Goal: Find specific page/section: Find specific page/section

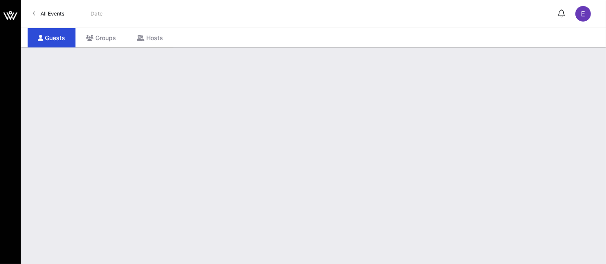
click at [53, 16] on span "All Events" at bounding box center [53, 13] width 24 height 6
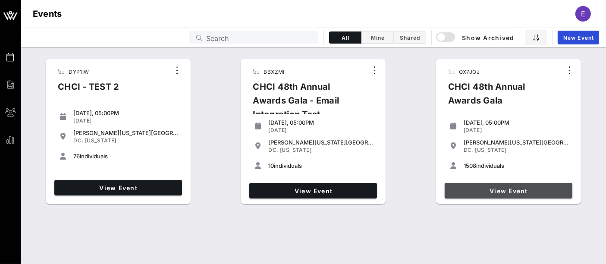
click at [495, 191] on span "View Event" at bounding box center [508, 190] width 121 height 7
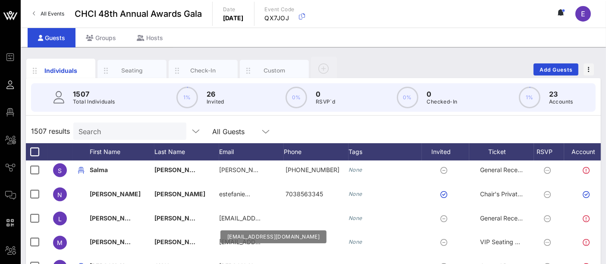
scroll to position [1570, 0]
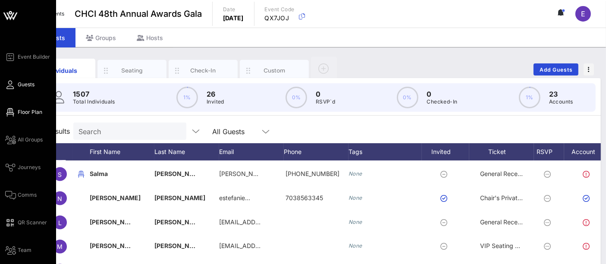
click at [33, 114] on span "Floor Plan" at bounding box center [30, 112] width 25 height 8
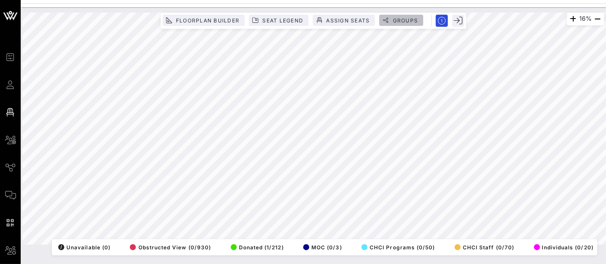
click at [400, 24] on button "Groups" at bounding box center [401, 20] width 44 height 11
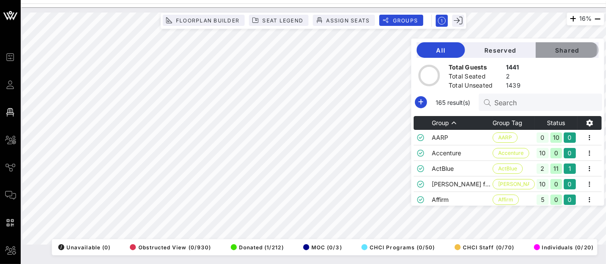
click at [571, 47] on span "Shared" at bounding box center [567, 50] width 49 height 7
click at [540, 104] on input "Search" at bounding box center [545, 102] width 101 height 11
click at [536, 103] on input "Search" at bounding box center [545, 102] width 101 height 11
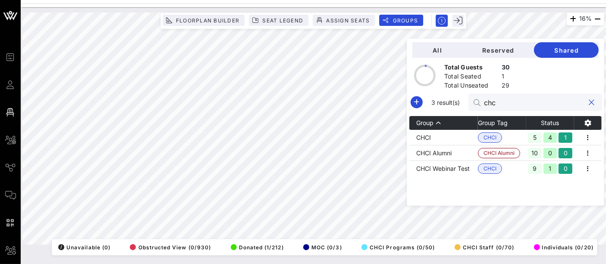
type input "chci"
click at [590, 101] on button "clear icon" at bounding box center [592, 102] width 6 height 9
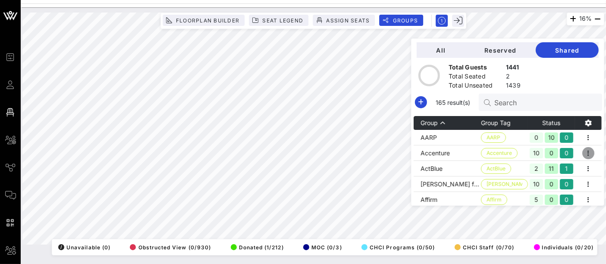
click at [587, 153] on icon "button" at bounding box center [588, 153] width 10 height 10
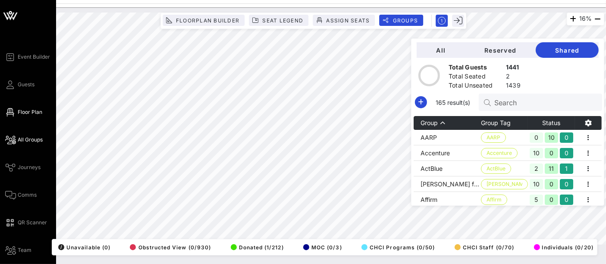
click at [34, 142] on span "All Groups" at bounding box center [30, 140] width 25 height 8
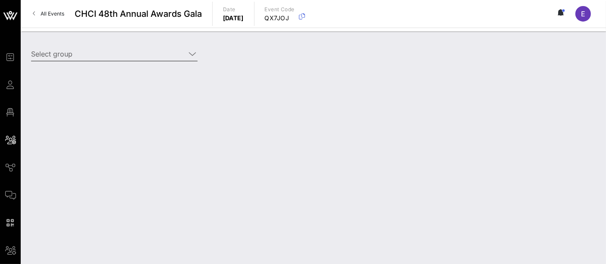
click at [151, 52] on input "Select group" at bounding box center [108, 54] width 154 height 14
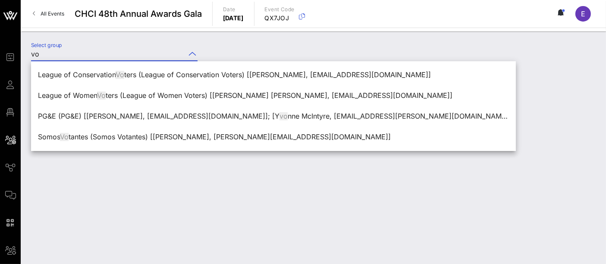
type input "v"
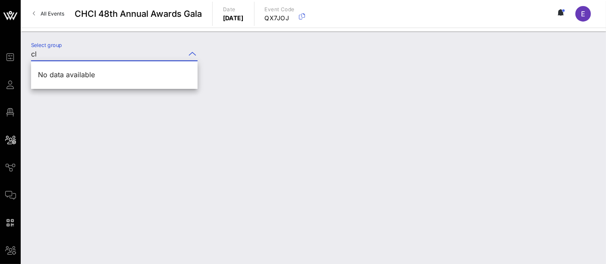
type input "c"
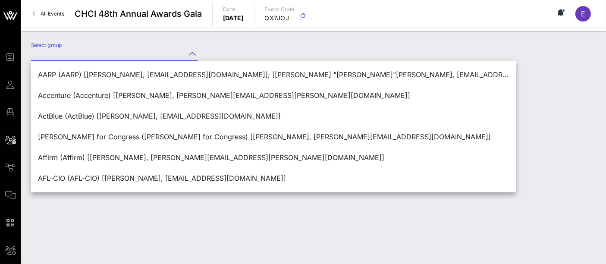
click at [153, 228] on div "Select group" at bounding box center [314, 148] width 586 height 233
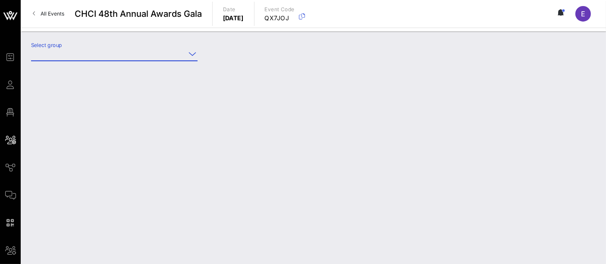
click at [130, 54] on input "Select group" at bounding box center [108, 54] width 154 height 14
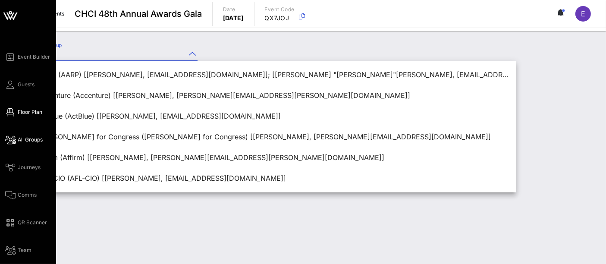
click at [25, 113] on span "Floor Plan" at bounding box center [30, 112] width 25 height 8
